Goal: Task Accomplishment & Management: Complete application form

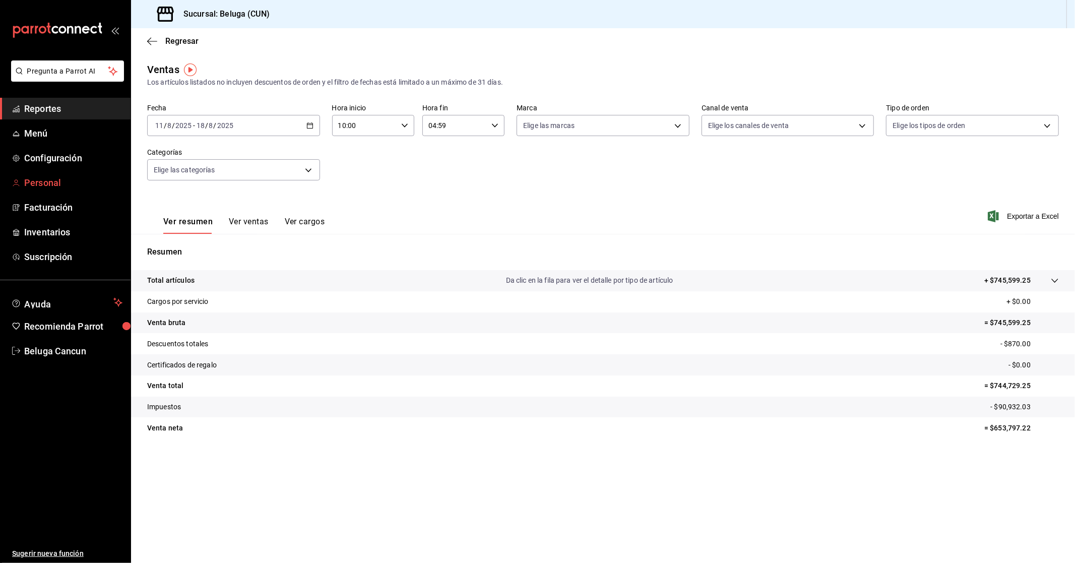
click at [49, 183] on span "Personal" at bounding box center [73, 183] width 98 height 14
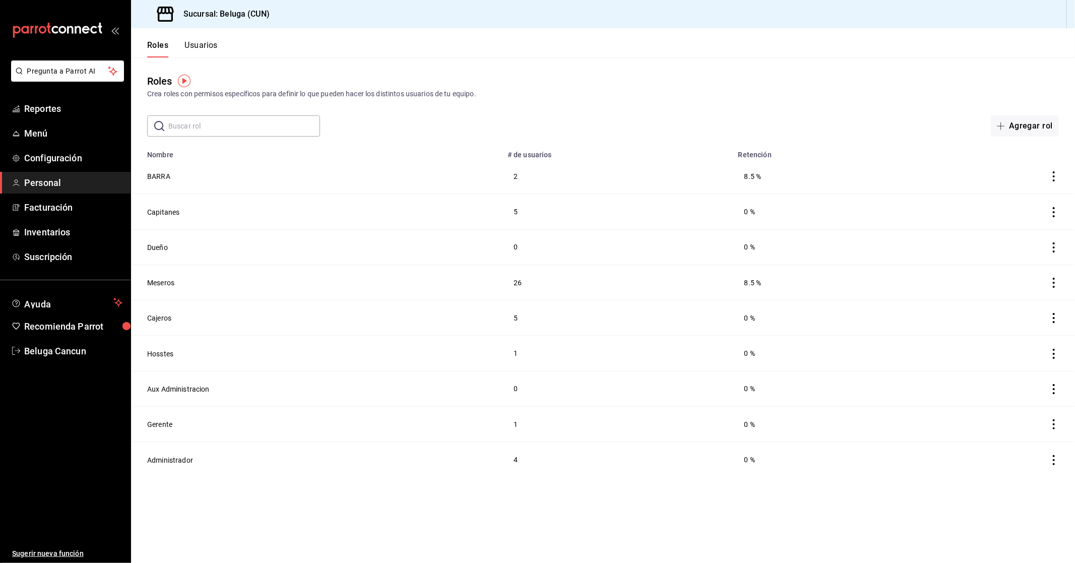
click at [205, 43] on button "Usuarios" at bounding box center [200, 48] width 33 height 17
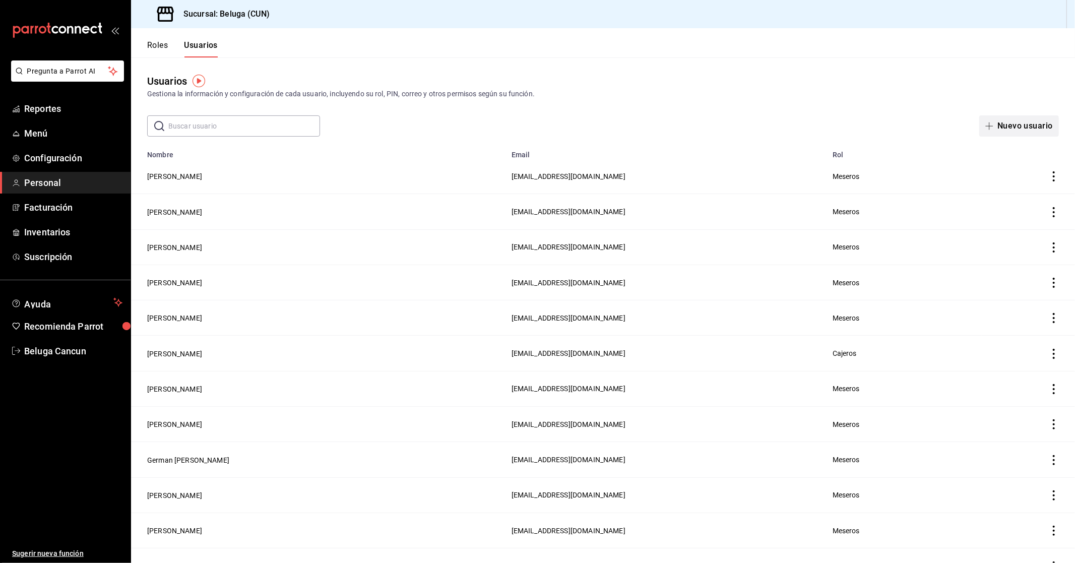
click at [1046, 129] on button "Nuevo usuario" at bounding box center [1019, 125] width 80 height 21
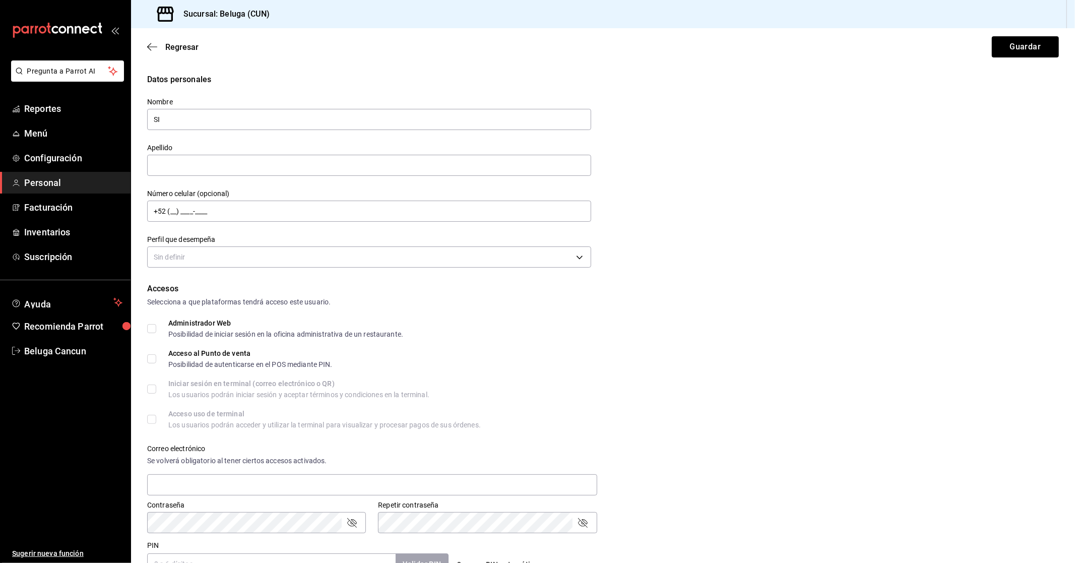
type input "S"
type input "d"
type input "Diego"
type input "S"
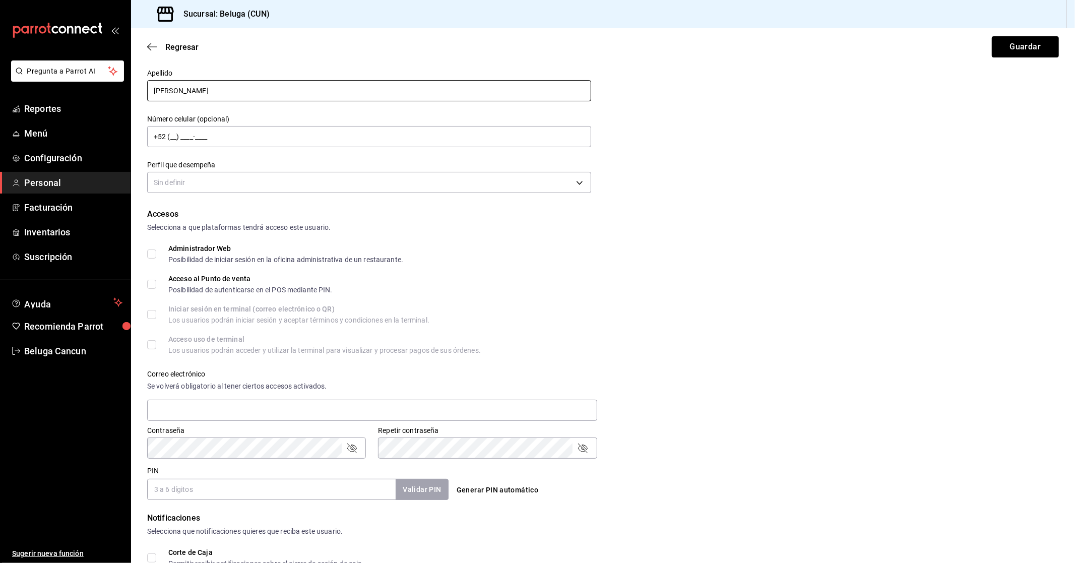
scroll to position [168, 0]
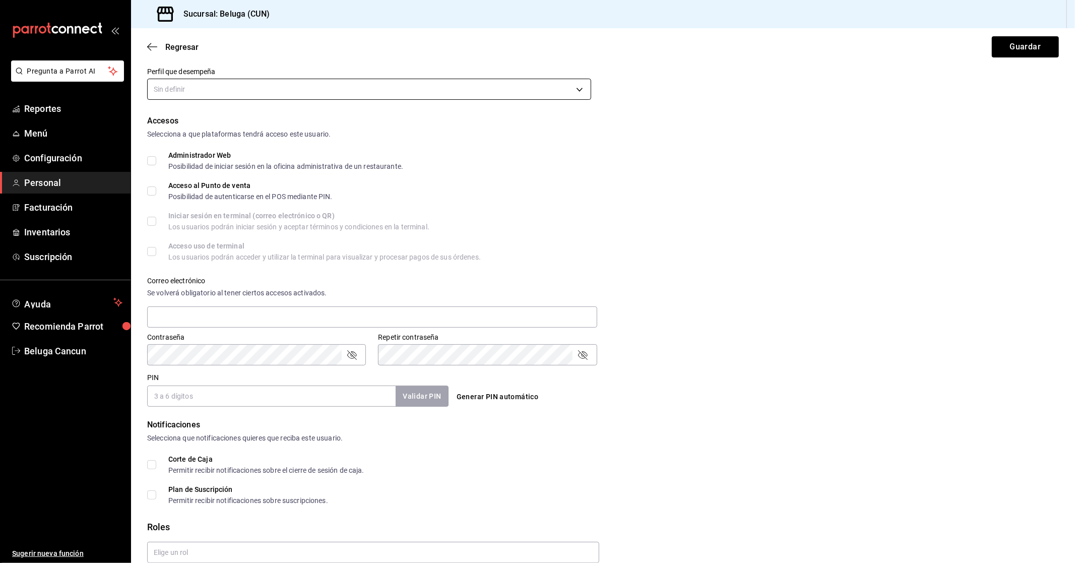
type input "[PERSON_NAME]"
click at [242, 86] on body "Pregunta a Parrot AI Reportes Menú Configuración Personal Facturación Inventari…" at bounding box center [537, 281] width 1075 height 563
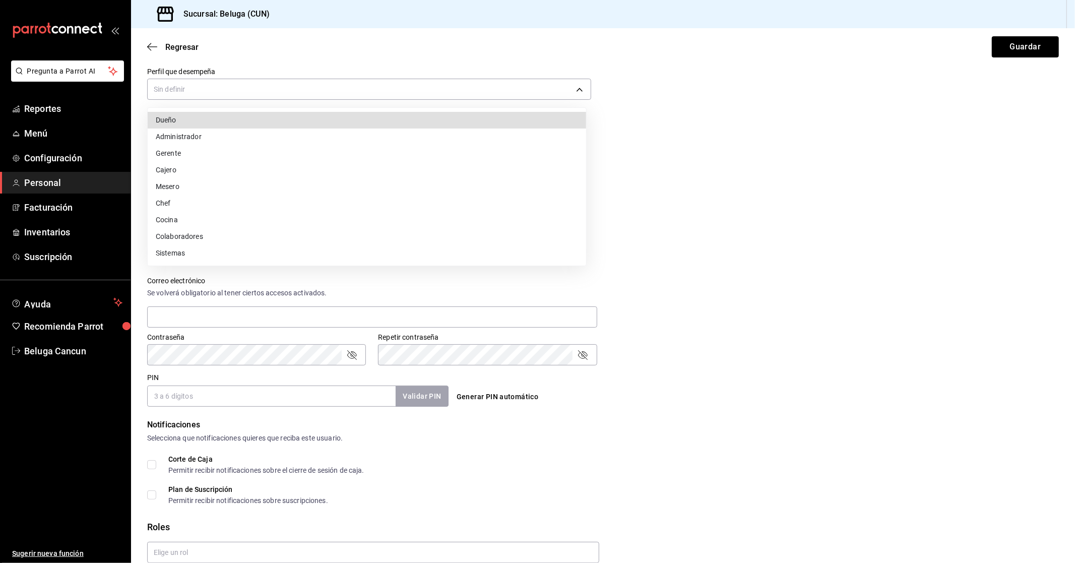
click at [181, 187] on li "Mesero" at bounding box center [367, 186] width 439 height 17
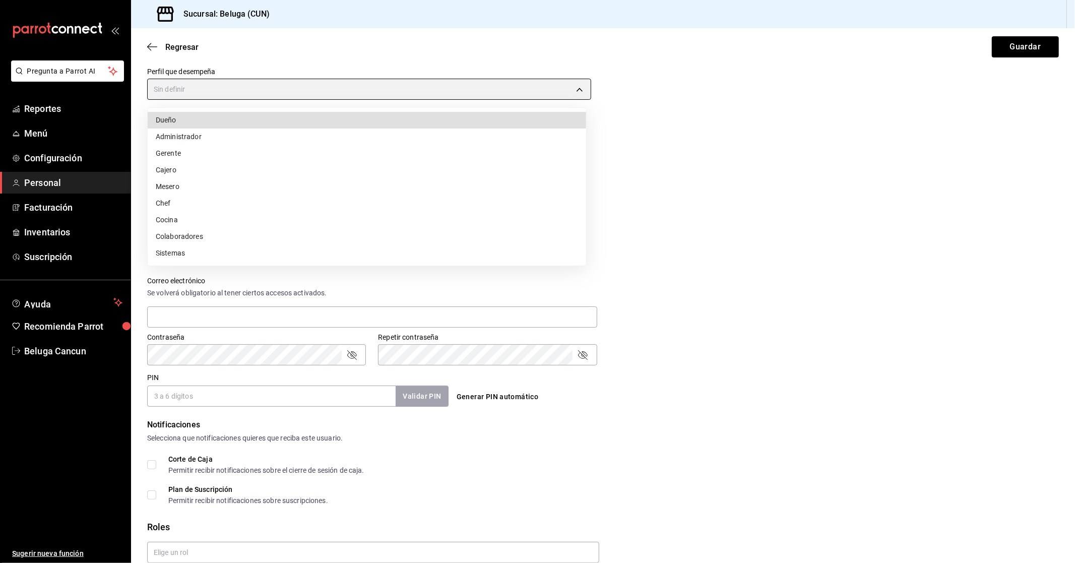
type input "WAITER"
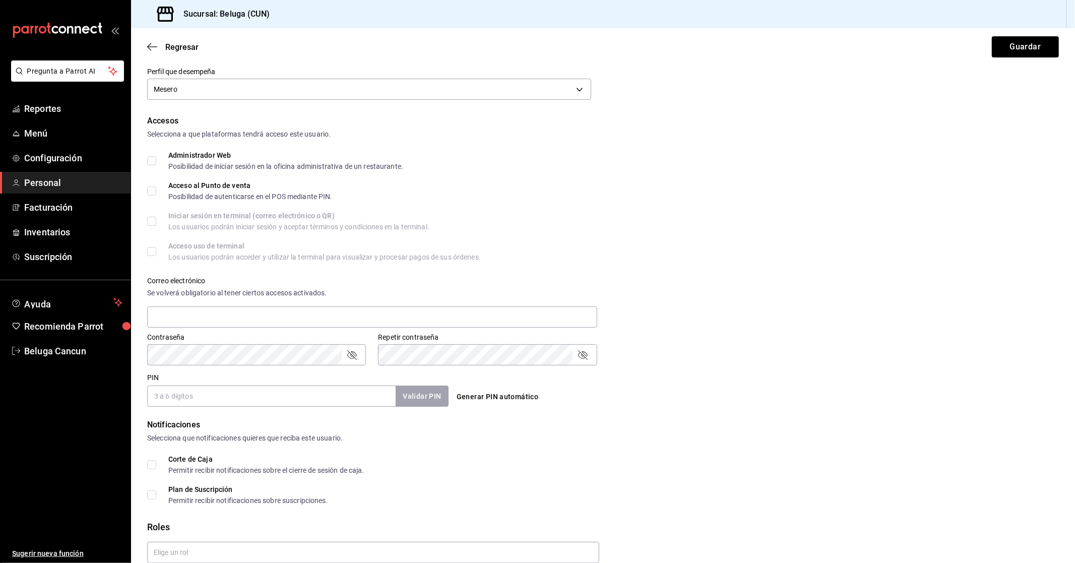
click at [205, 393] on input "PIN" at bounding box center [271, 396] width 248 height 21
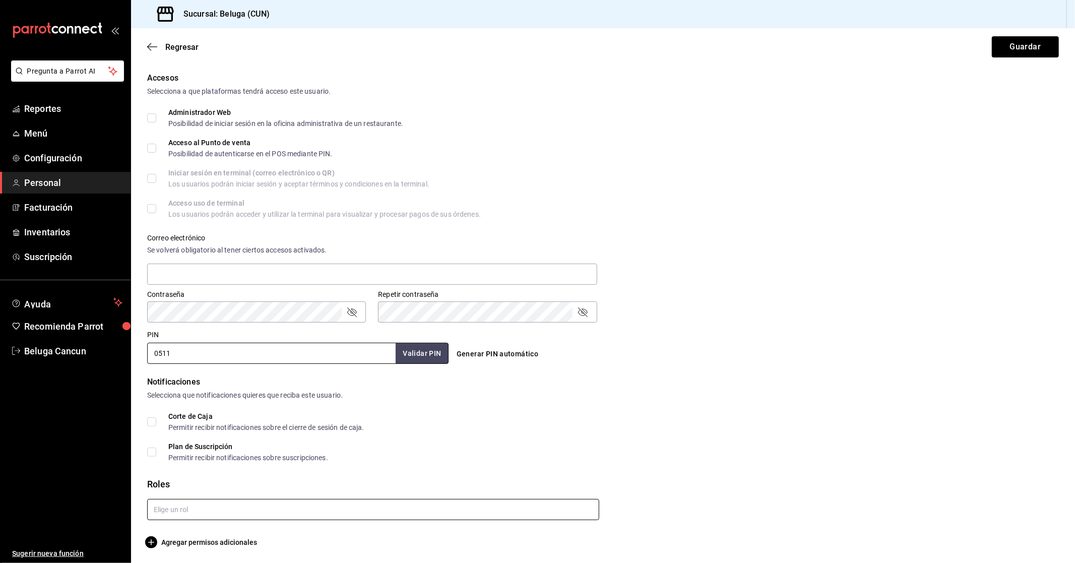
type input "0511"
click at [188, 515] on input "text" at bounding box center [373, 509] width 452 height 21
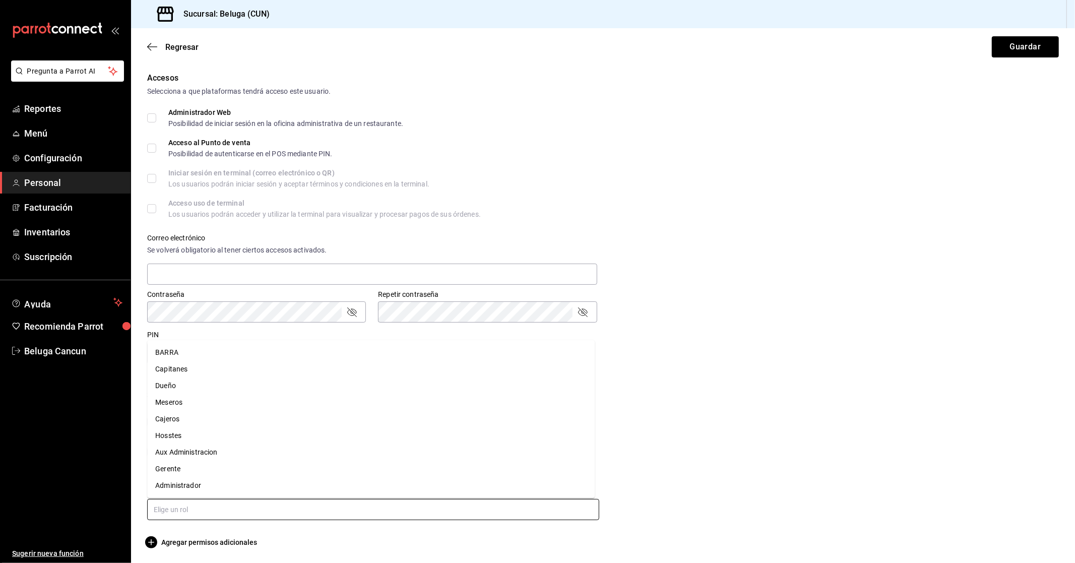
click at [172, 404] on li "Meseros" at bounding box center [371, 402] width 448 height 17
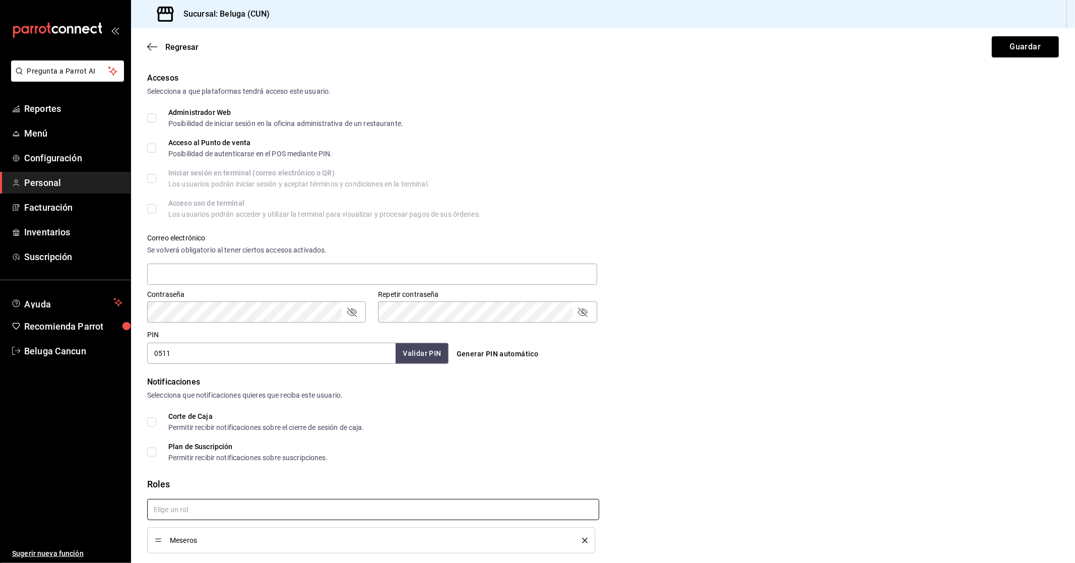
checkbox input "true"
click at [1035, 47] on button "Guardar" at bounding box center [1025, 46] width 67 height 21
